Goal: Find contact information: Find contact information

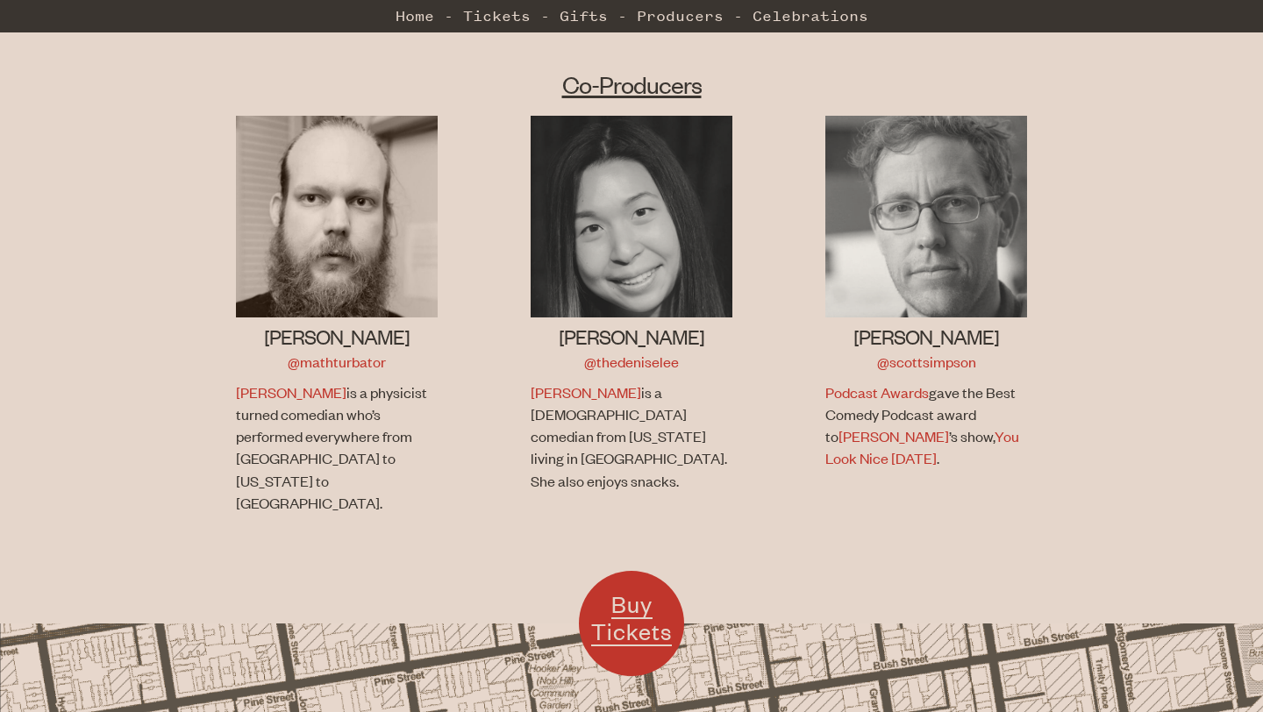
scroll to position [1120, 0]
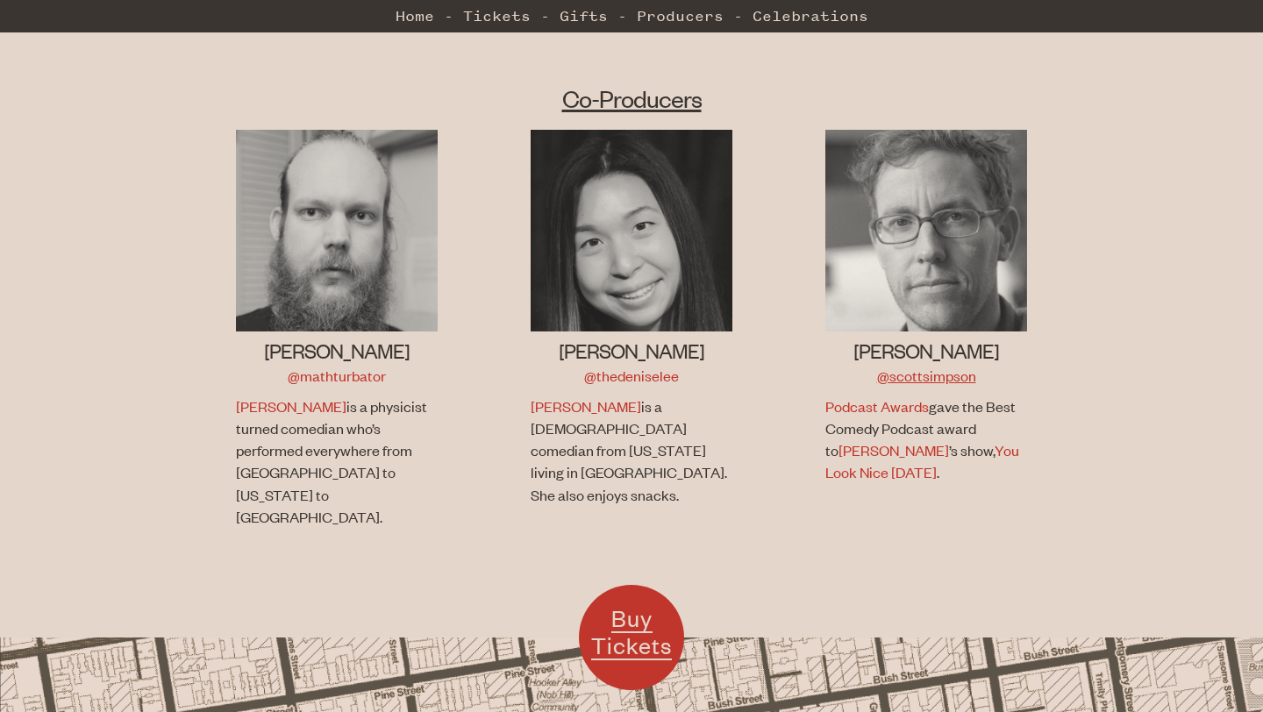
click at [931, 366] on link "@scottsimpson" at bounding box center [926, 375] width 99 height 19
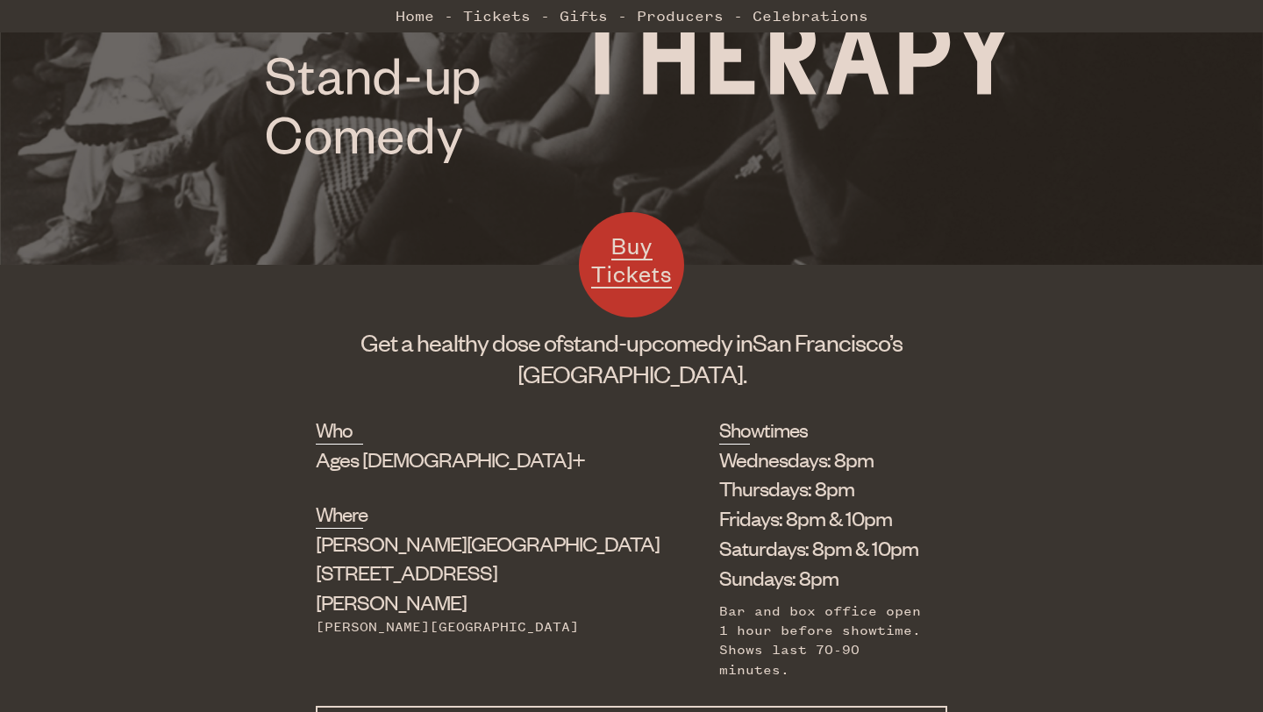
scroll to position [469, 0]
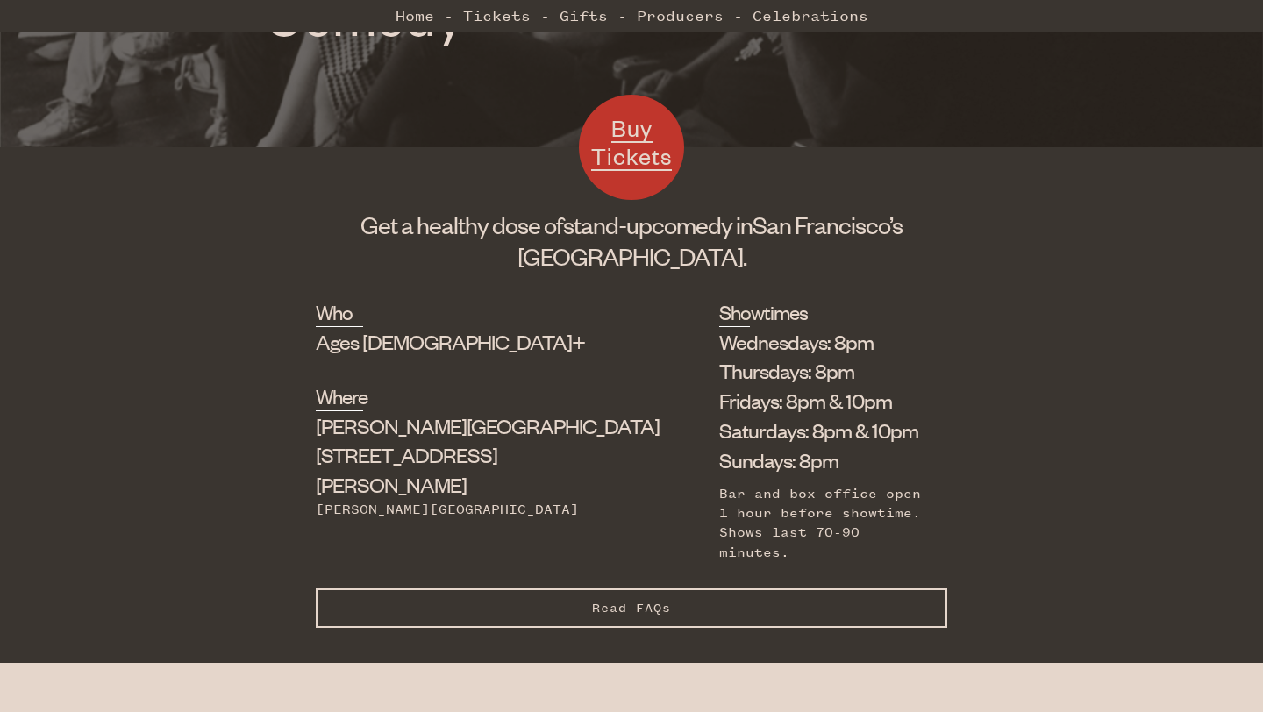
click at [645, 142] on span "Buy Tickets" at bounding box center [631, 141] width 81 height 57
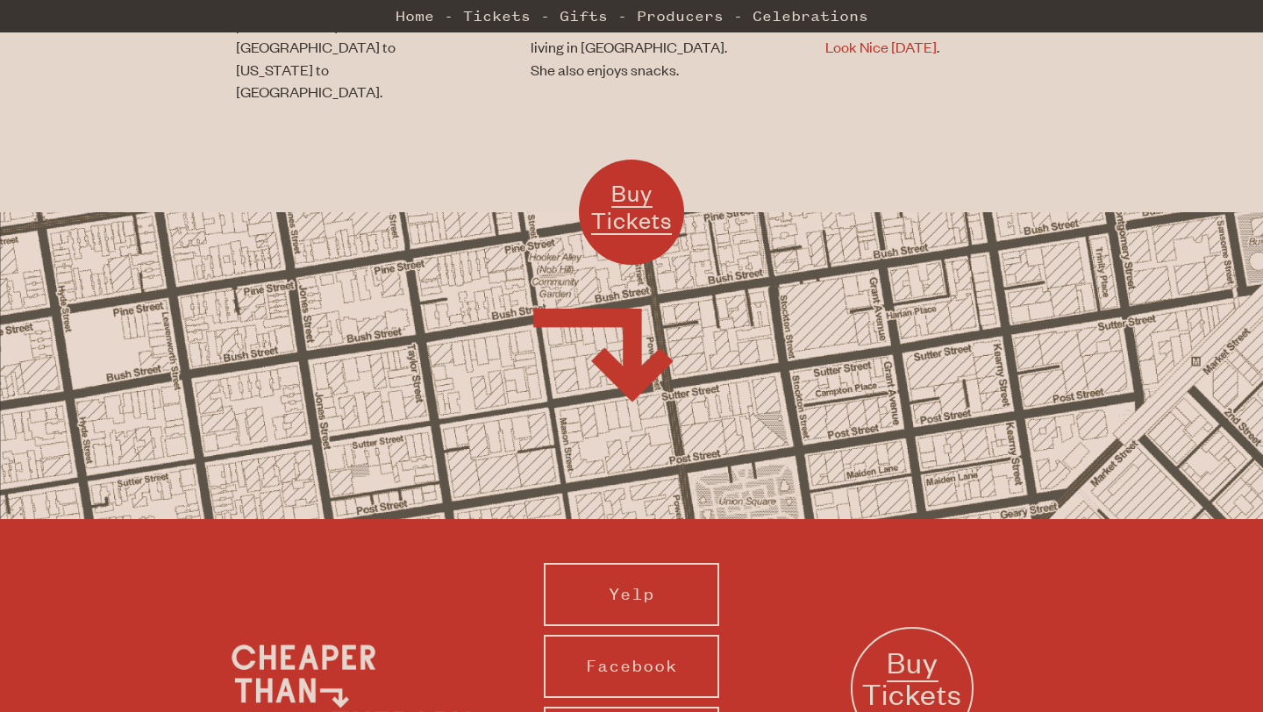
scroll to position [1720, 0]
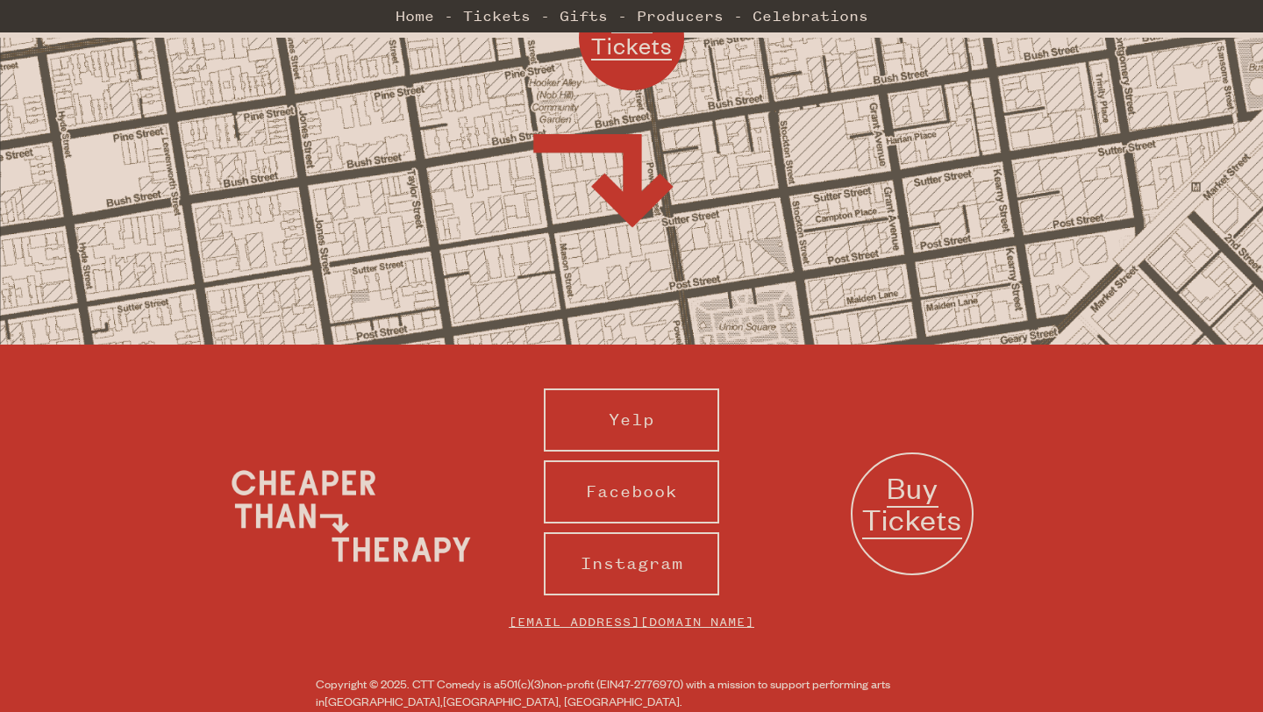
click at [655, 604] on link "[EMAIL_ADDRESS][DOMAIN_NAME]" at bounding box center [631, 622] width 281 height 36
click at [641, 533] on link "Instagram" at bounding box center [631, 564] width 175 height 63
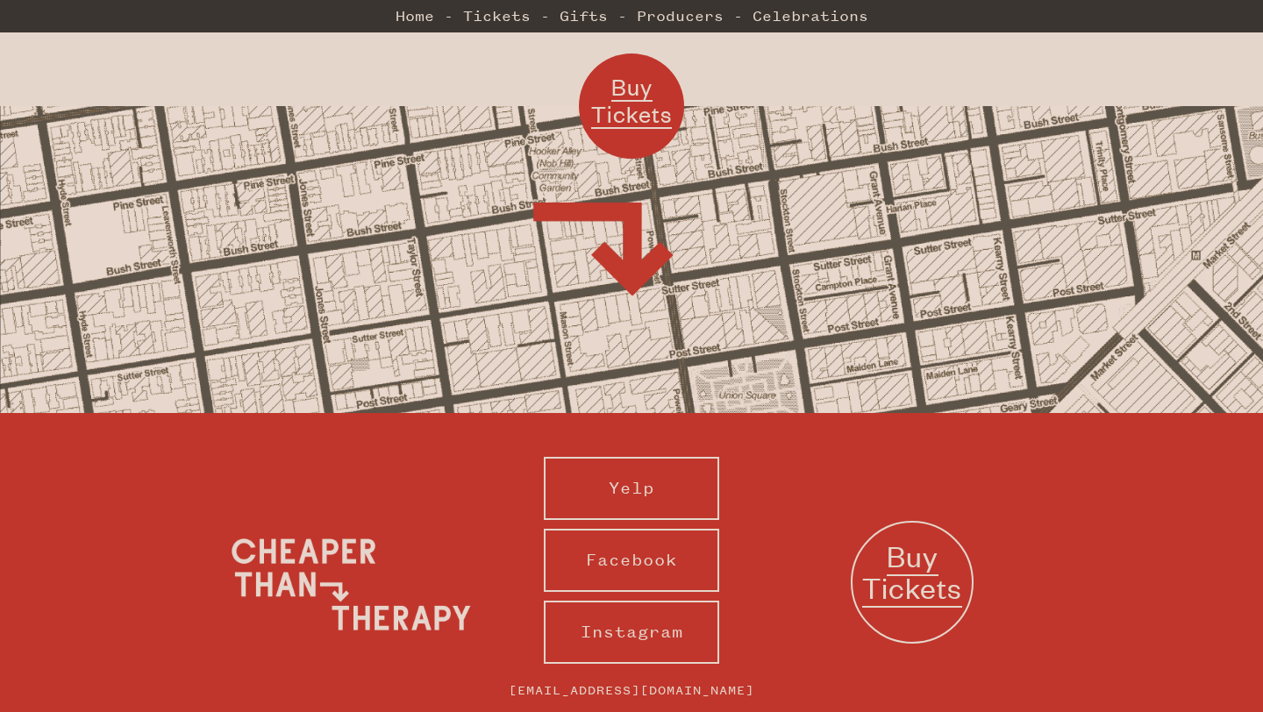
scroll to position [1720, 0]
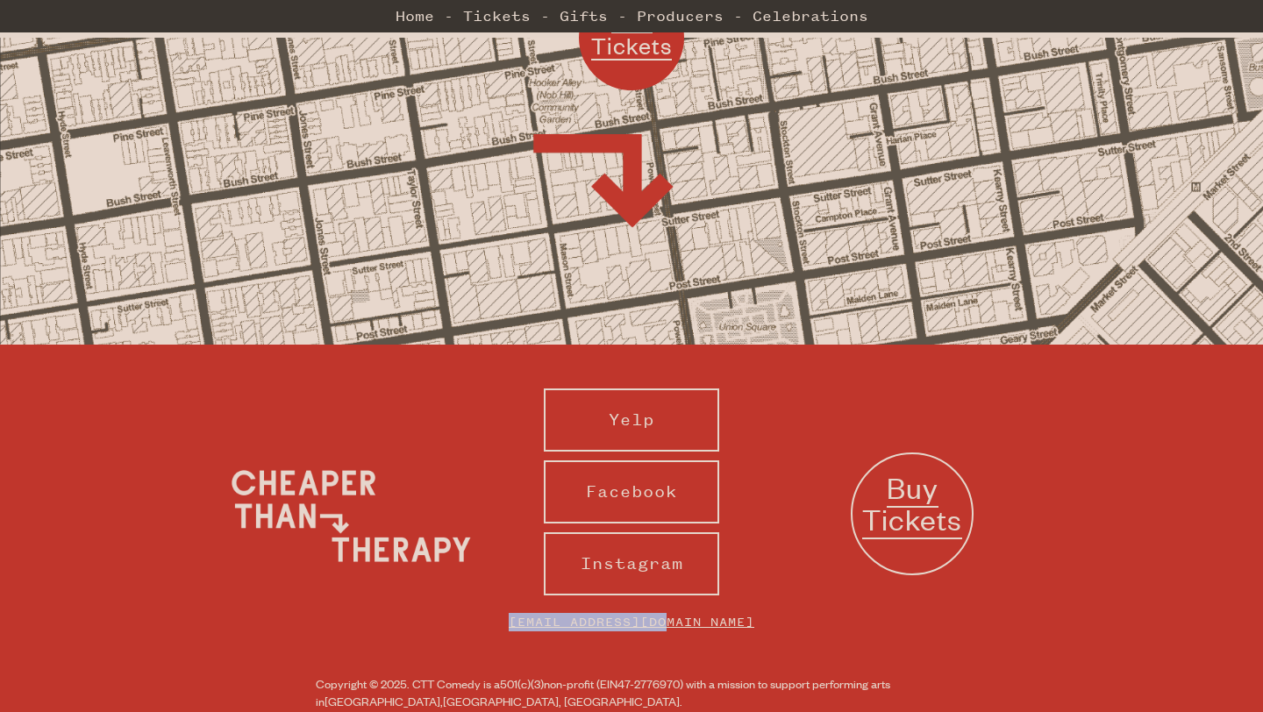
drag, startPoint x: 782, startPoint y: 562, endPoint x: 540, endPoint y: 562, distance: 241.3
click at [540, 562] on div "Yelp Facebook Instagram info@cttcomedy.com Buy Tickets" at bounding box center [632, 519] width 842 height 261
copy link "[EMAIL_ADDRESS][DOMAIN_NAME]"
drag, startPoint x: 216, startPoint y: 428, endPoint x: 353, endPoint y: 454, distance: 139.4
click at [363, 459] on div at bounding box center [351, 518] width 281 height 137
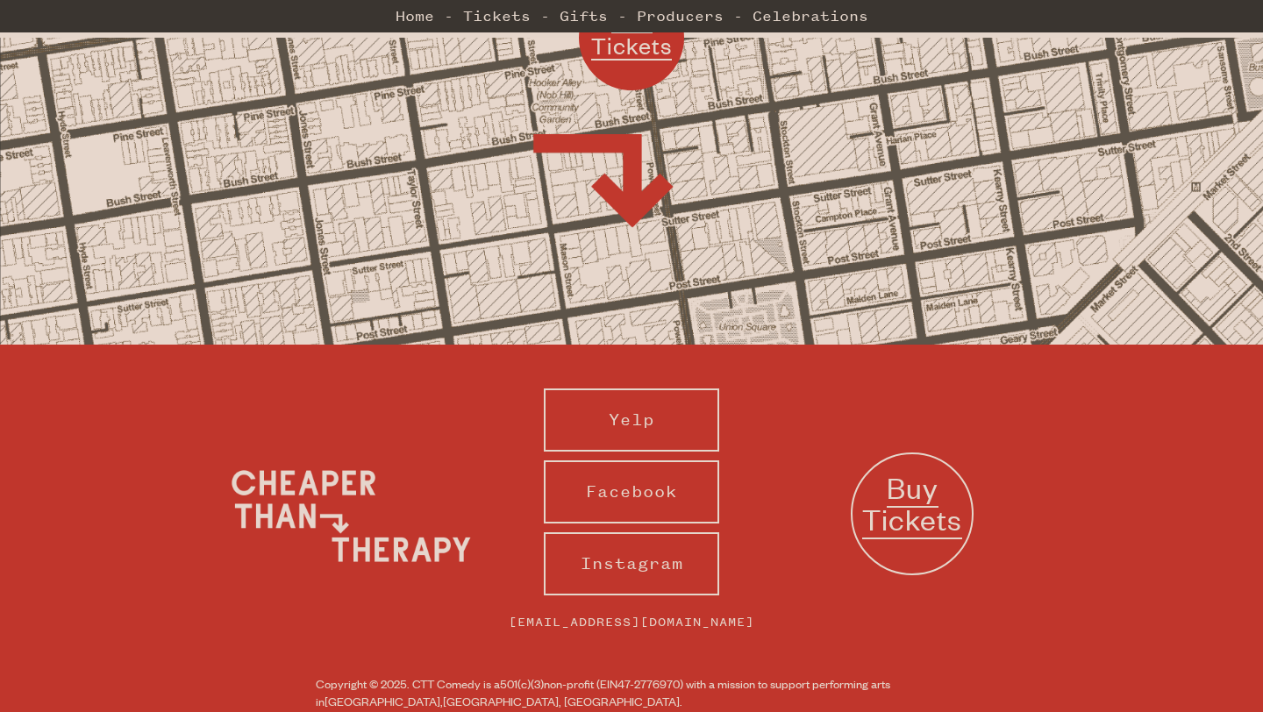
click at [333, 450] on img at bounding box center [350, 516] width 263 height 132
